Goal: Task Accomplishment & Management: Manage account settings

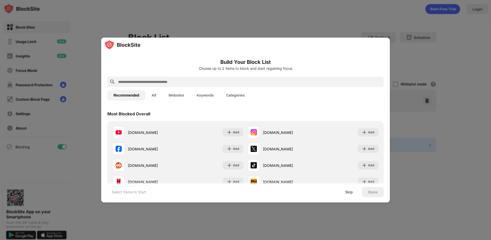
click at [264, 47] on div at bounding box center [245, 45] width 289 height 14
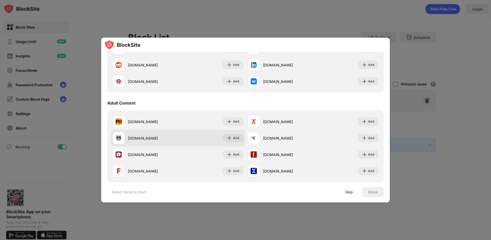
scroll to position [206, 0]
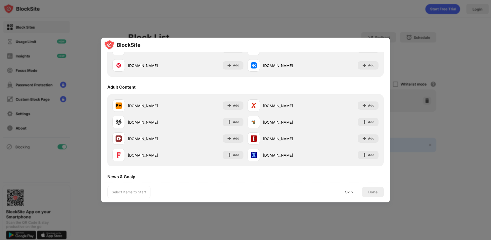
click at [168, 5] on div at bounding box center [245, 120] width 491 height 240
click at [377, 34] on div at bounding box center [245, 120] width 491 height 240
click at [353, 192] on div "Skip" at bounding box center [349, 192] width 8 height 4
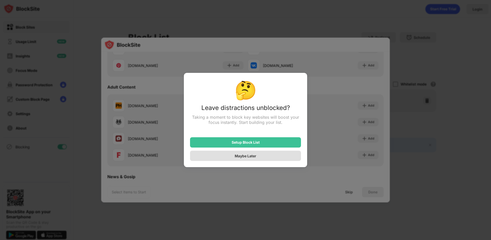
click at [271, 152] on div "Maybe Later" at bounding box center [245, 155] width 111 height 10
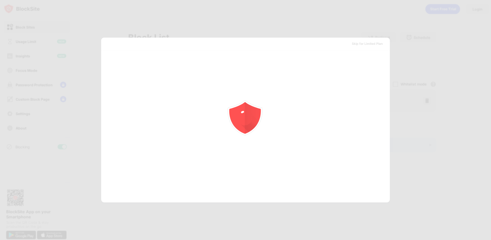
scroll to position [0, 0]
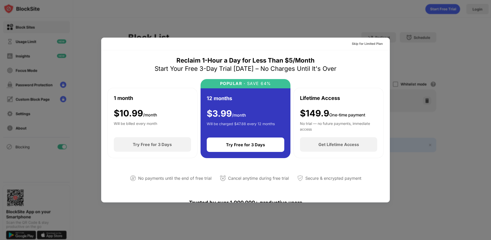
click at [378, 29] on div at bounding box center [245, 120] width 491 height 240
